Goal: Answer question/provide support

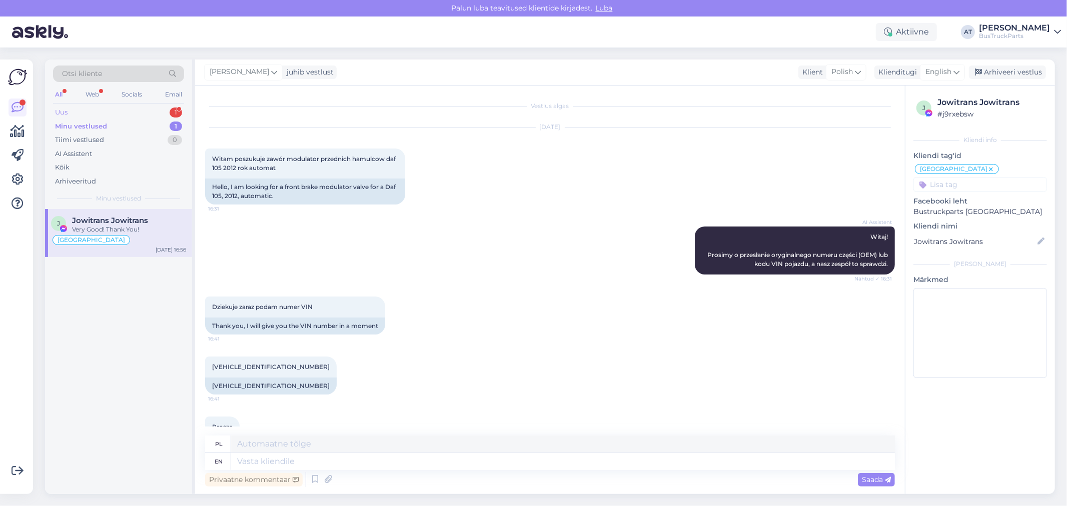
scroll to position [603, 0]
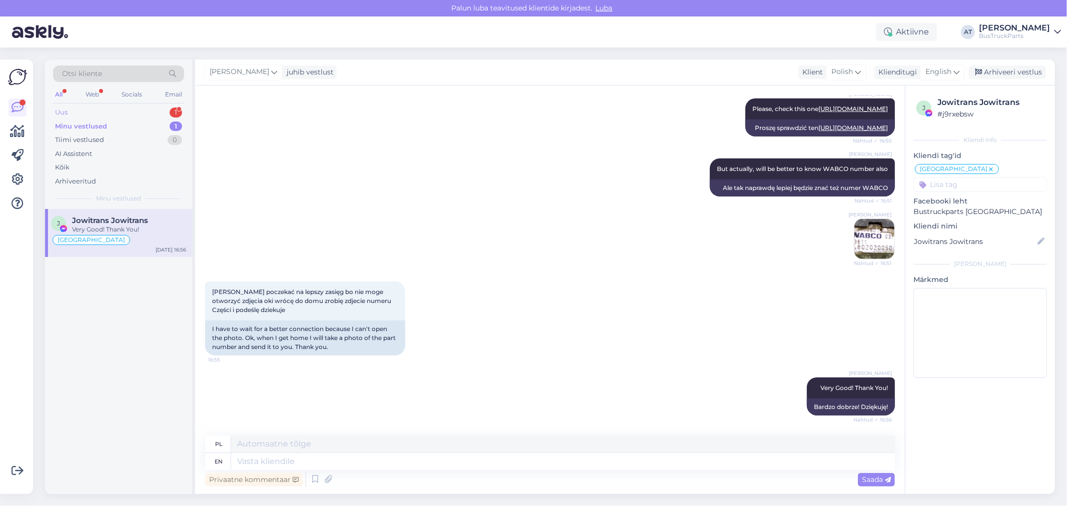
click at [112, 109] on div "Uus 1" at bounding box center [118, 113] width 131 height 14
click at [103, 224] on span "[EMAIL_ADDRESS][DOMAIN_NAME]" at bounding box center [124, 220] width 104 height 9
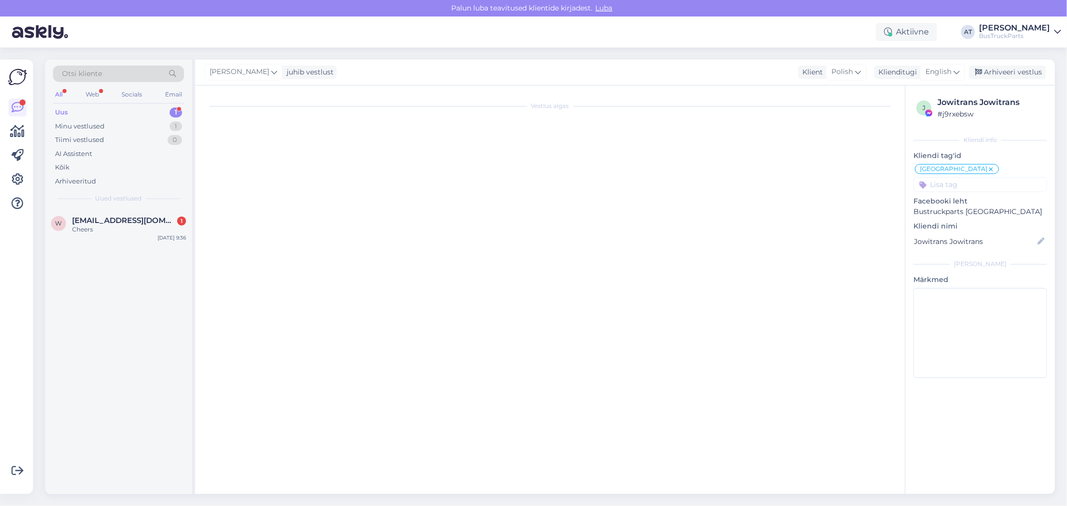
scroll to position [0, 0]
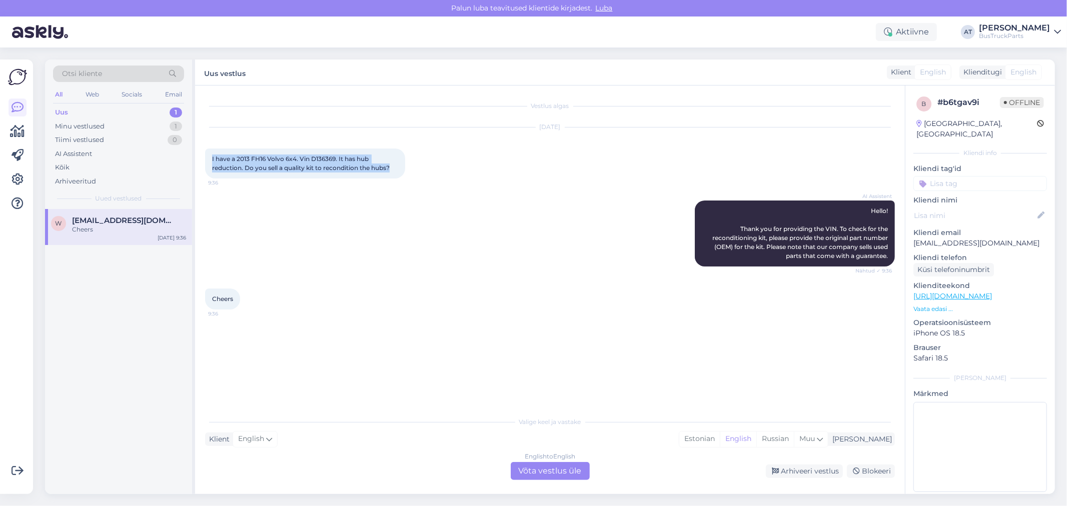
drag, startPoint x: 393, startPoint y: 167, endPoint x: 210, endPoint y: 159, distance: 183.3
click at [210, 159] on div "I have a 2013 FH16 Volvo 6x4. Vin D136369. It has hub reduction. Do you sell a …" at bounding box center [305, 164] width 200 height 30
copy span "I have a 2013 FH16 Volvo 6x4. Vin D136369. It has hub reduction. Do you sell a …"
click at [542, 472] on div "English to English Võta vestlus üle" at bounding box center [550, 471] width 79 height 18
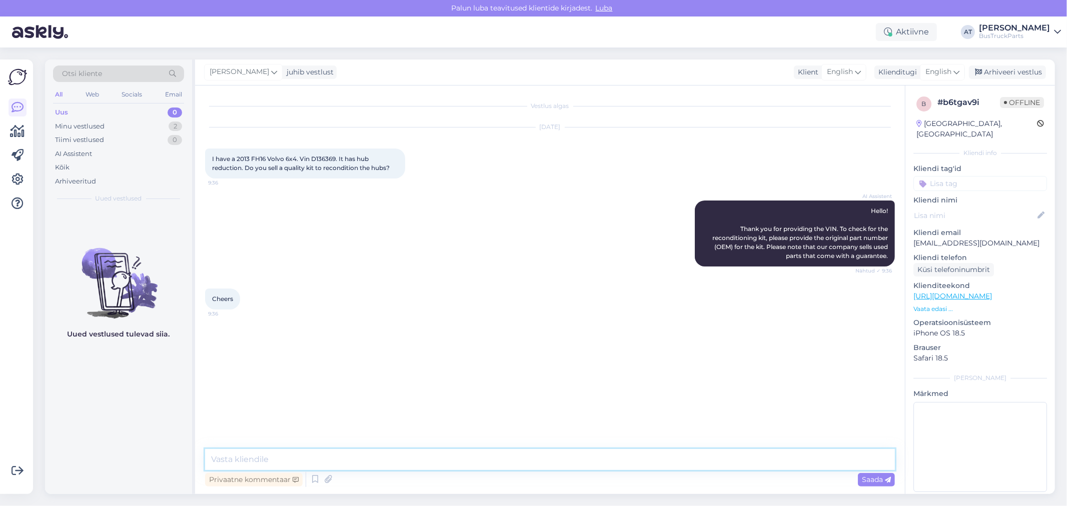
click at [536, 453] on textarea at bounding box center [550, 459] width 690 height 21
click at [345, 458] on textarea "Unfortunately, we don´t have such part to offer." at bounding box center [550, 459] width 690 height 21
type textarea "Unfortunately, we don´t have such kit to offer."
click at [881, 476] on span "Saada" at bounding box center [876, 479] width 29 height 9
